Goal: Information Seeking & Learning: Learn about a topic

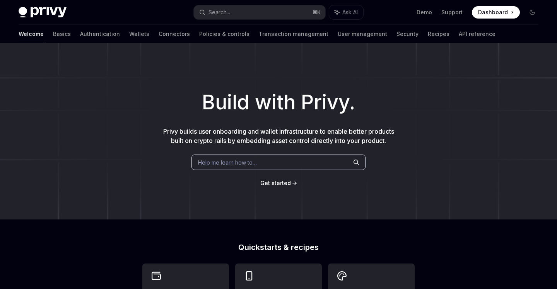
click at [272, 150] on div "Build with Privy. Privy builds user onboarding and wallet infrastructure to ena…" at bounding box center [278, 131] width 557 height 176
click at [264, 165] on div "Help me learn how to…" at bounding box center [278, 162] width 174 height 15
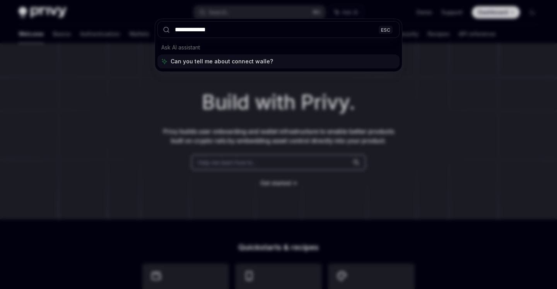
type input "**********"
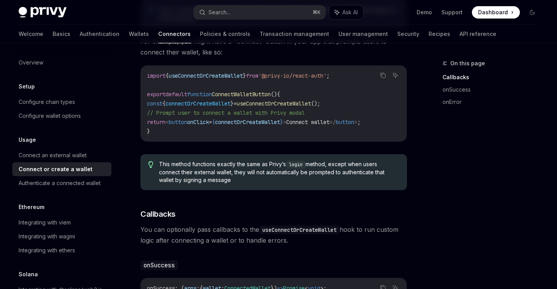
scroll to position [142, 0]
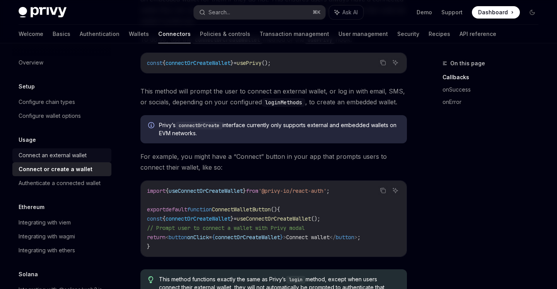
click at [78, 161] on link "Connect an external wallet" at bounding box center [61, 156] width 99 height 14
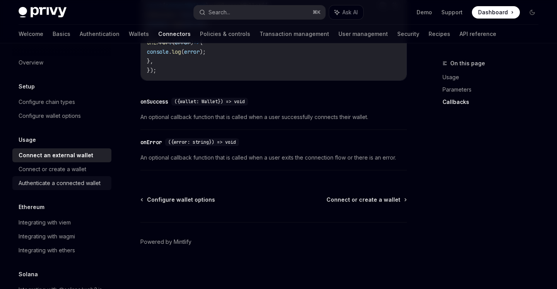
scroll to position [23, 0]
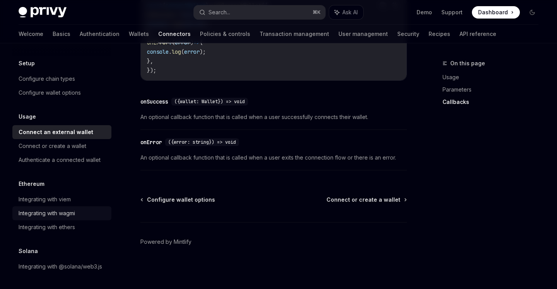
click at [72, 208] on link "Integrating with wagmi" at bounding box center [61, 214] width 99 height 14
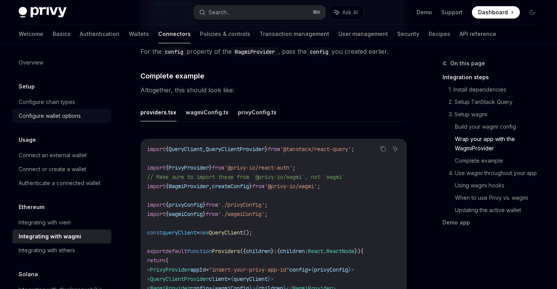
click at [70, 114] on div "Configure wallet options" at bounding box center [50, 115] width 62 height 9
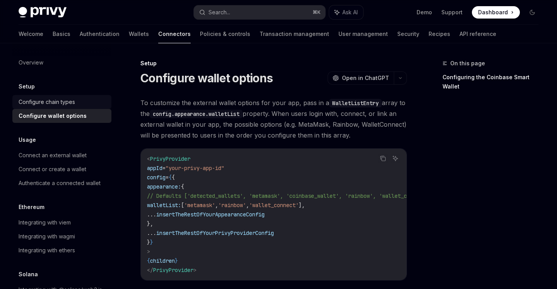
click at [65, 108] on link "Configure chain types" at bounding box center [61, 102] width 99 height 14
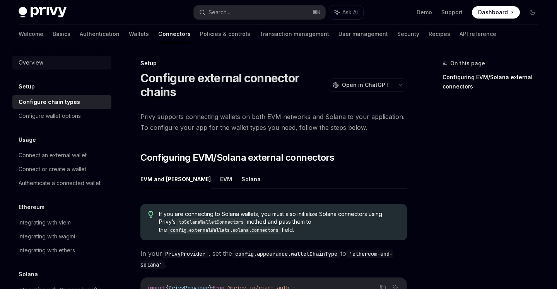
click at [79, 59] on div "Overview" at bounding box center [63, 62] width 88 height 9
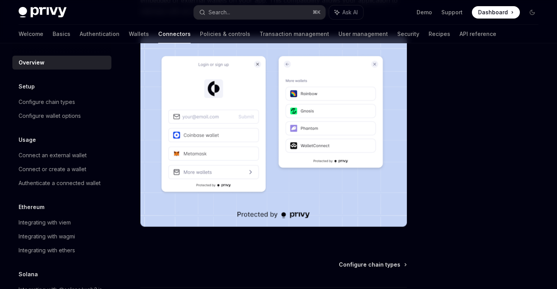
scroll to position [218, 0]
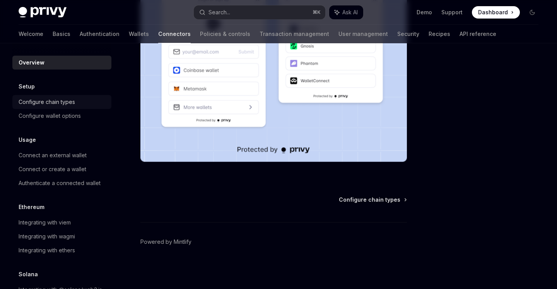
click at [51, 102] on div "Configure chain types" at bounding box center [47, 101] width 56 height 9
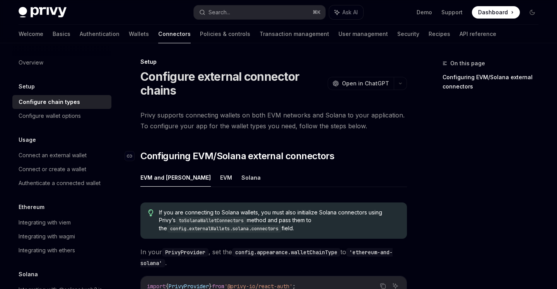
scroll to position [20, 0]
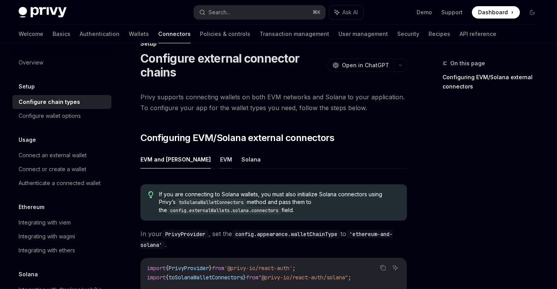
click at [220, 158] on button "EVM" at bounding box center [226, 159] width 12 height 18
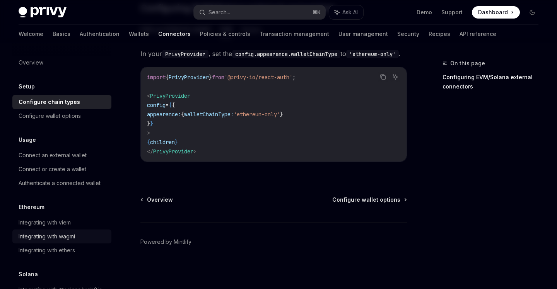
click at [75, 234] on div "Integrating with wagmi" at bounding box center [47, 236] width 56 height 9
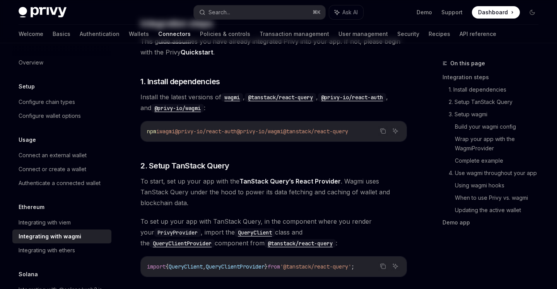
type textarea "*"
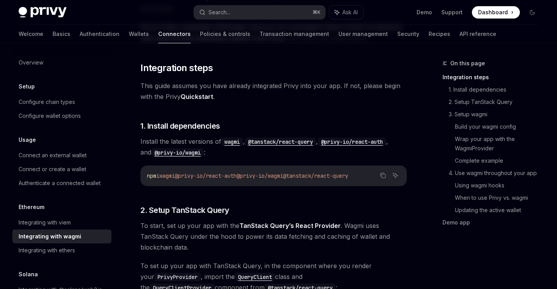
scroll to position [124, 0]
